Goal: Book appointment/travel/reservation

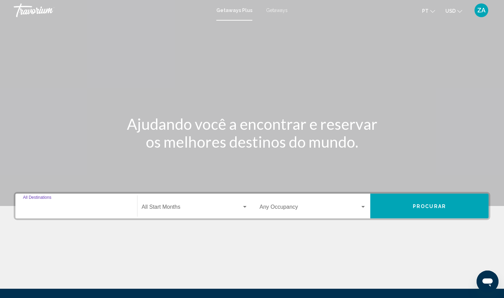
click at [77, 208] on input "Destination All Destinations" at bounding box center [76, 208] width 107 height 6
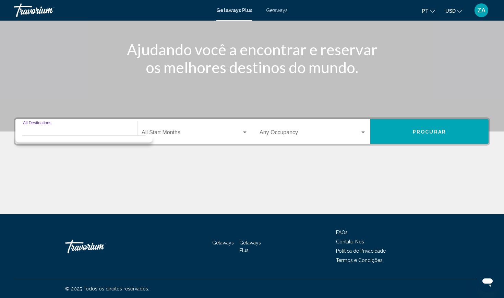
scroll to position [75, 0]
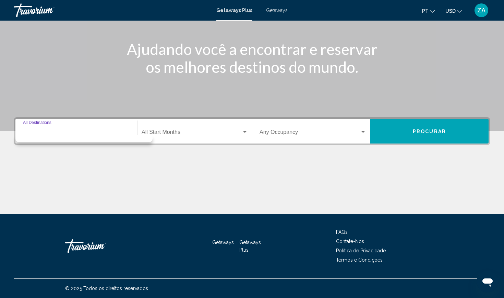
click at [37, 130] on div "Destination All Destinations" at bounding box center [76, 131] width 107 height 22
click at [40, 132] on input "Destination All Destinations" at bounding box center [76, 133] width 107 height 6
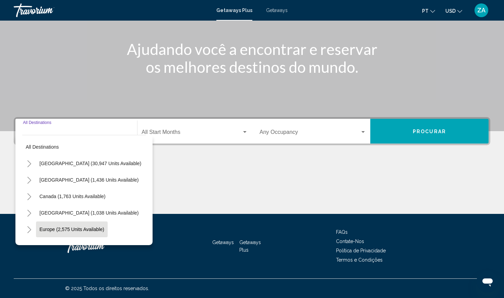
click at [86, 232] on button "Europe (2,575 units available)" at bounding box center [72, 229] width 72 height 16
type input "**********"
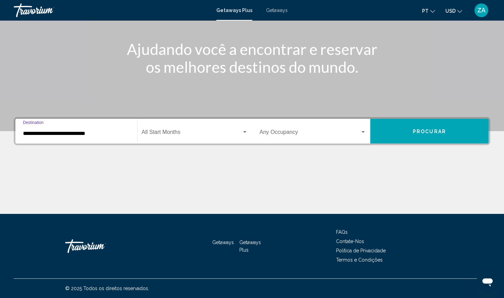
click at [173, 132] on span "Search widget" at bounding box center [192, 133] width 100 height 6
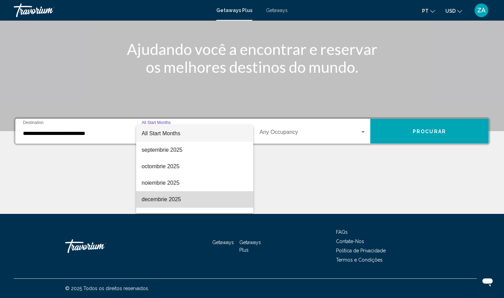
click at [173, 201] on span "decembrie 2025" at bounding box center [195, 199] width 106 height 16
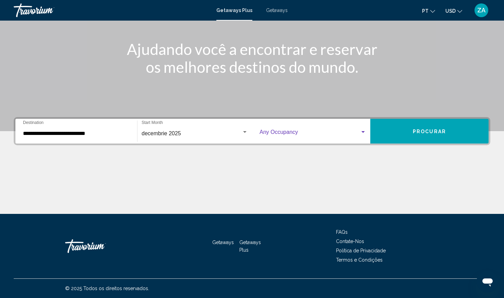
click at [316, 133] on span "Search widget" at bounding box center [310, 133] width 100 height 6
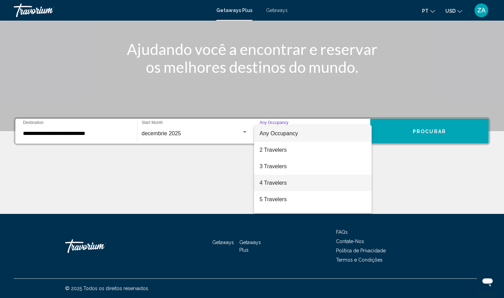
click at [268, 180] on span "4 Travelers" at bounding box center [313, 182] width 107 height 16
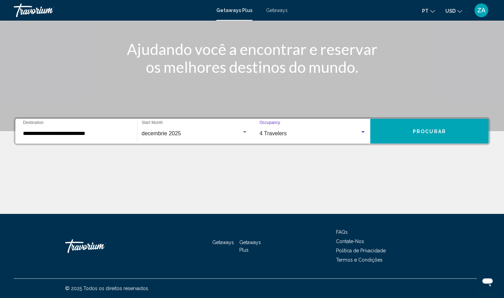
click at [388, 127] on button "Procurar" at bounding box center [429, 131] width 118 height 25
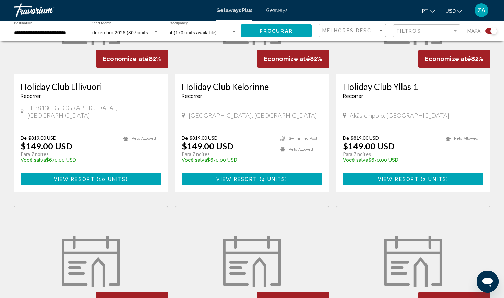
scroll to position [289, 0]
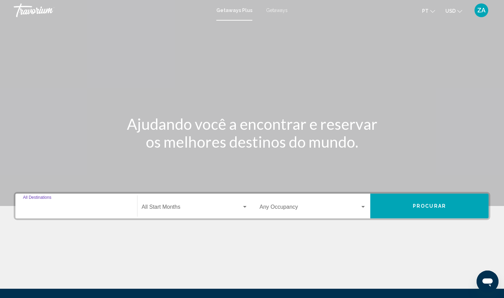
click at [106, 209] on input "Destination All Destinations" at bounding box center [76, 208] width 107 height 6
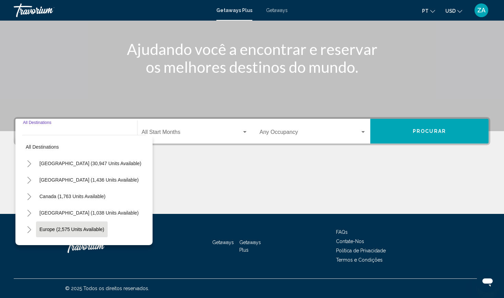
click at [60, 229] on span "Europe (2,575 units available)" at bounding box center [71, 228] width 65 height 5
type input "**********"
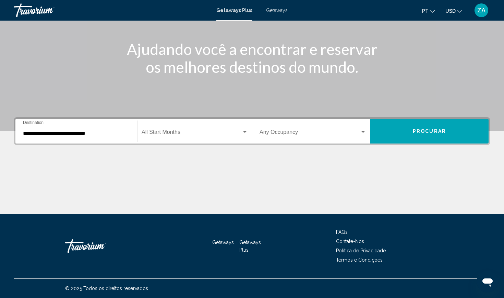
click at [173, 137] on div "Start Month All Start Months" at bounding box center [195, 131] width 106 height 22
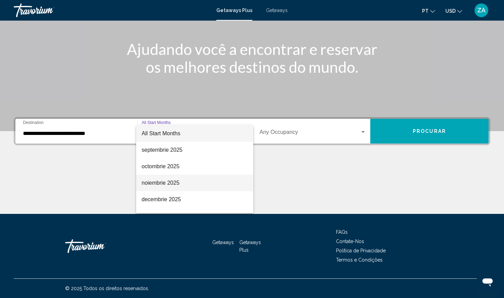
click at [169, 184] on span "noiembrie 2025" at bounding box center [195, 182] width 106 height 16
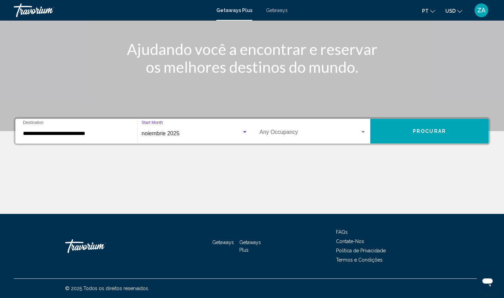
click at [284, 136] on span "Search widget" at bounding box center [310, 133] width 100 height 6
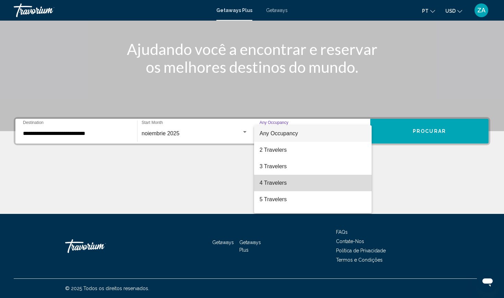
click at [276, 178] on span "4 Travelers" at bounding box center [313, 182] width 107 height 16
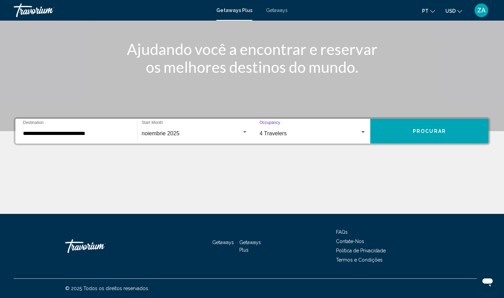
click at [400, 129] on button "Procurar" at bounding box center [429, 131] width 118 height 25
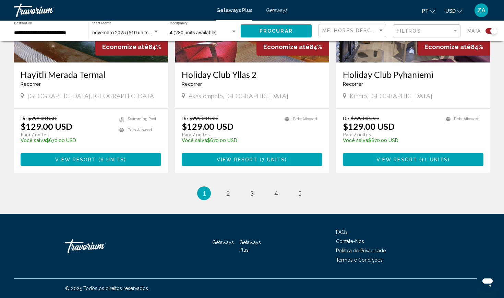
scroll to position [1033, 0]
click at [230, 192] on span "2" at bounding box center [227, 193] width 3 height 8
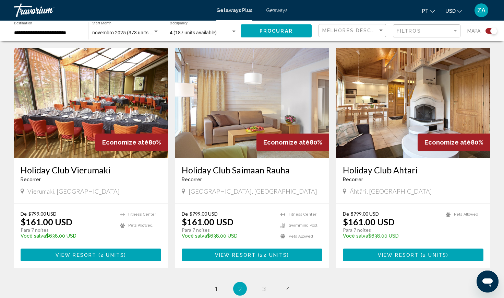
scroll to position [944, 0]
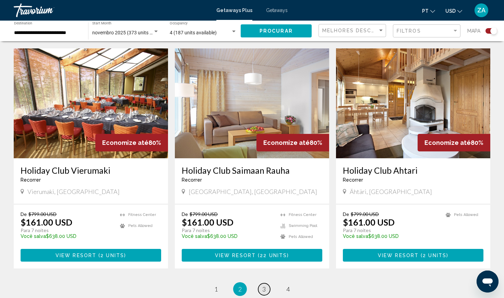
click at [264, 285] on span "3" at bounding box center [263, 289] width 3 height 8
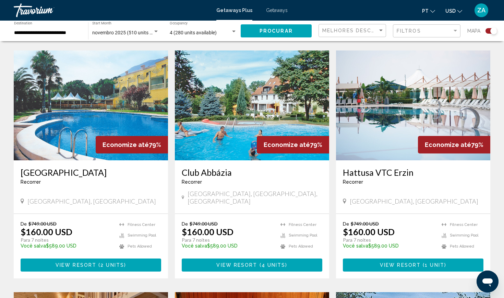
scroll to position [468, 0]
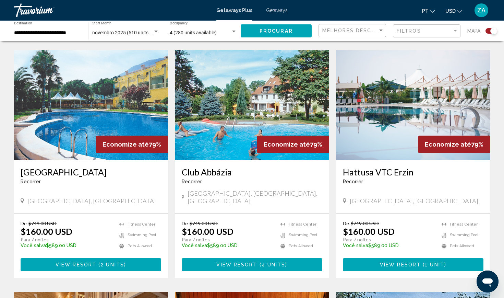
click at [272, 116] on img "Main content" at bounding box center [252, 105] width 154 height 110
